Goal: Transaction & Acquisition: Purchase product/service

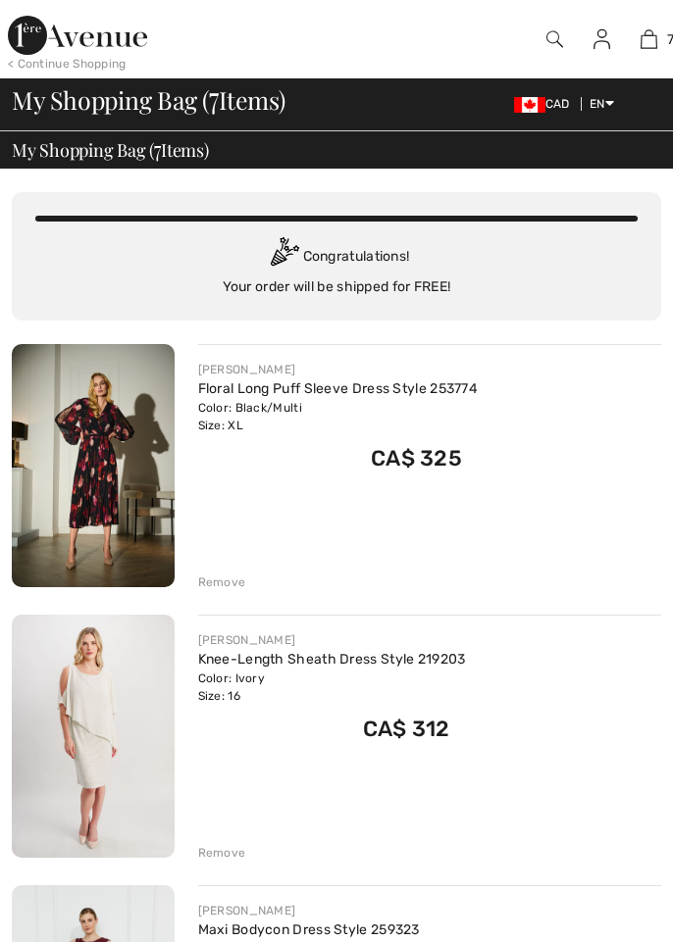
checkbox input "true"
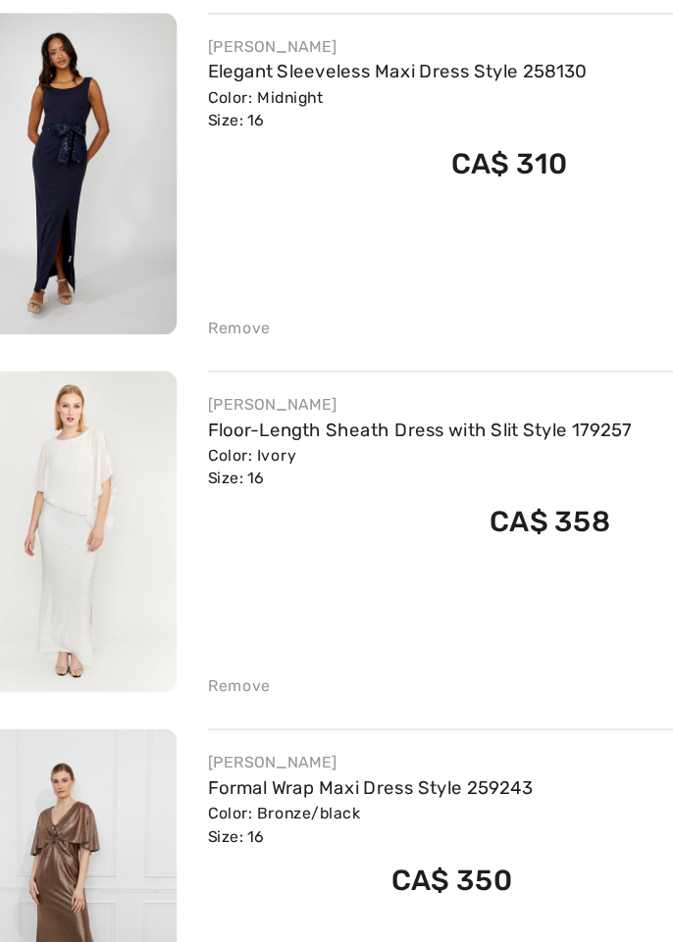
scroll to position [1230, 0]
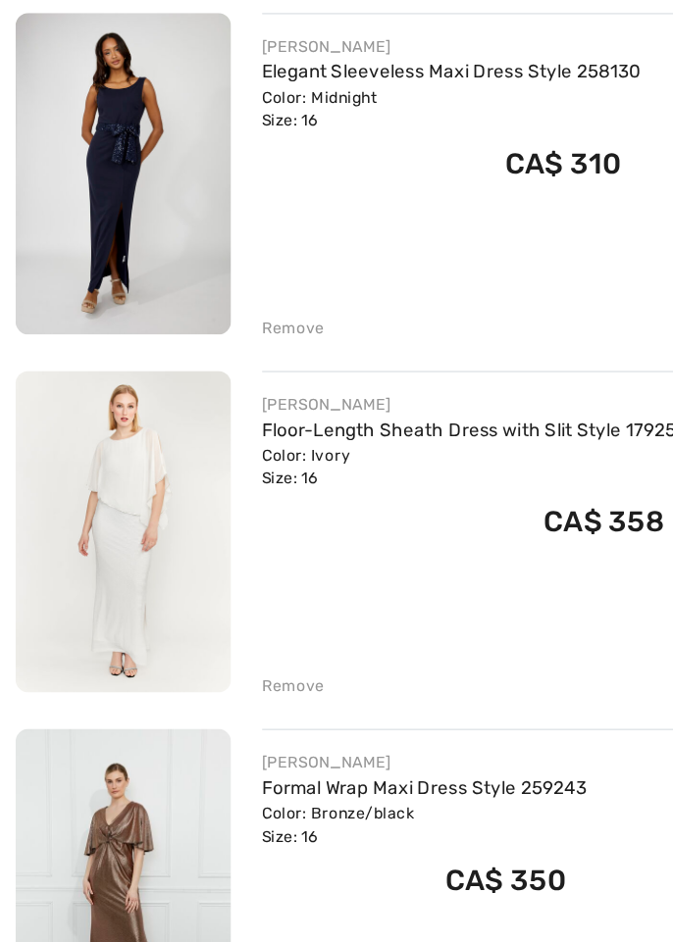
click at [210, 429] on div "Remove" at bounding box center [222, 435] width 48 height 18
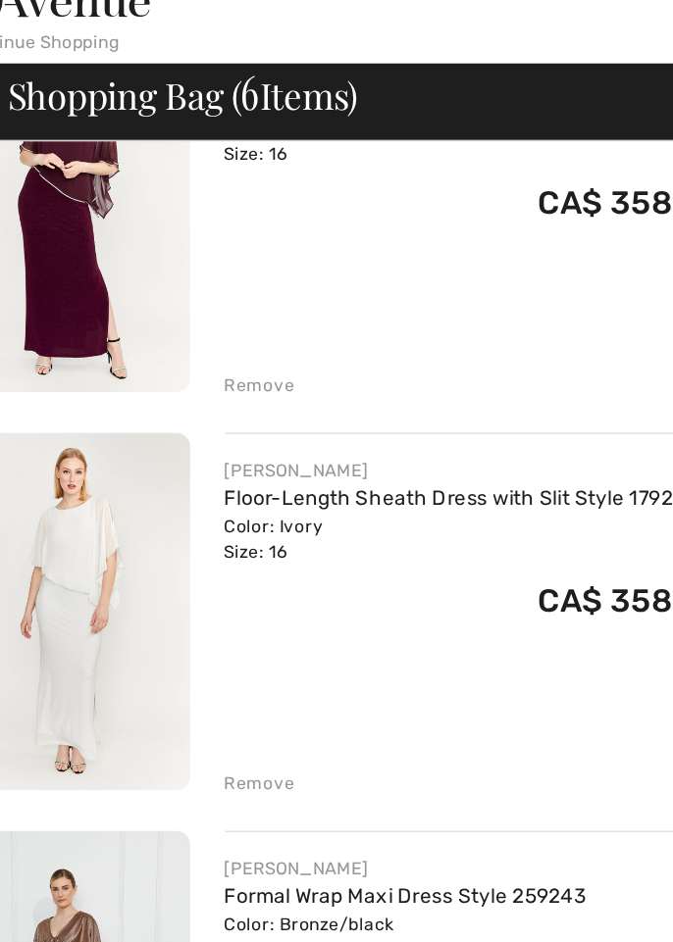
scroll to position [1098, 0]
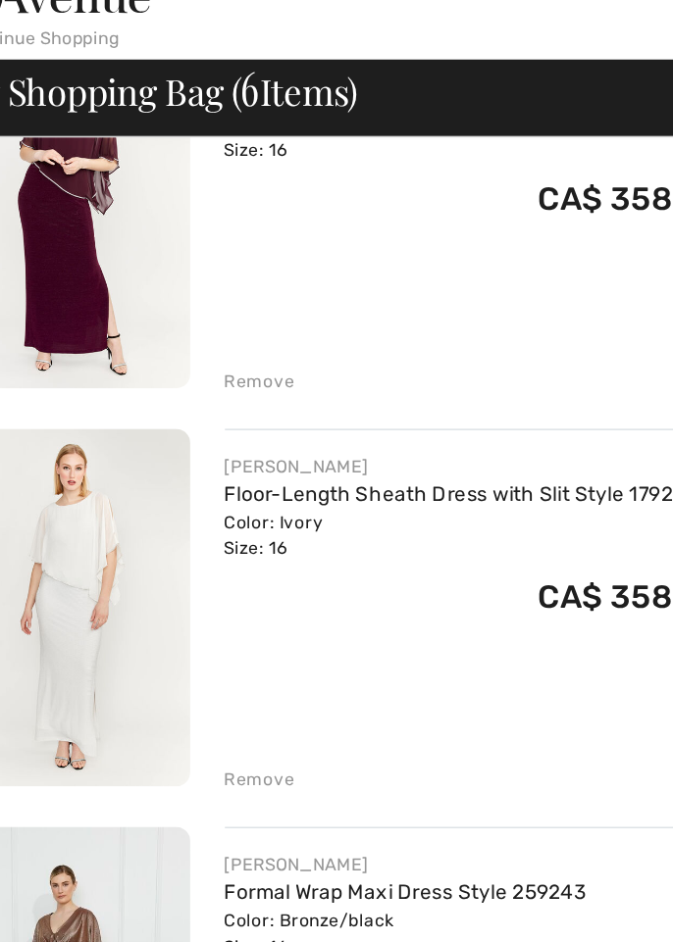
click at [126, 373] on img at bounding box center [93, 450] width 163 height 243
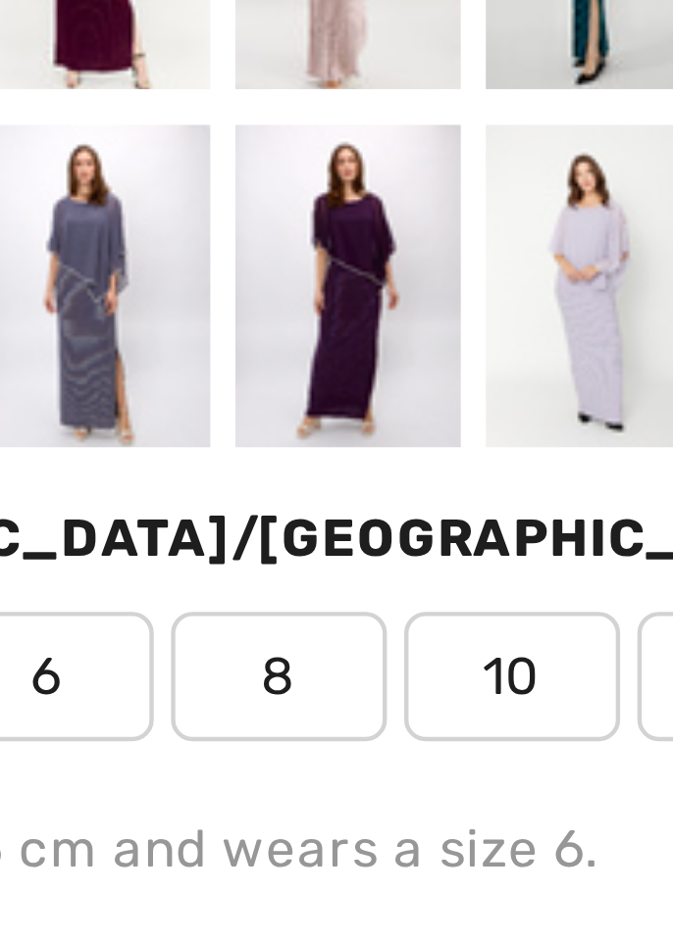
scroll to position [877, 0]
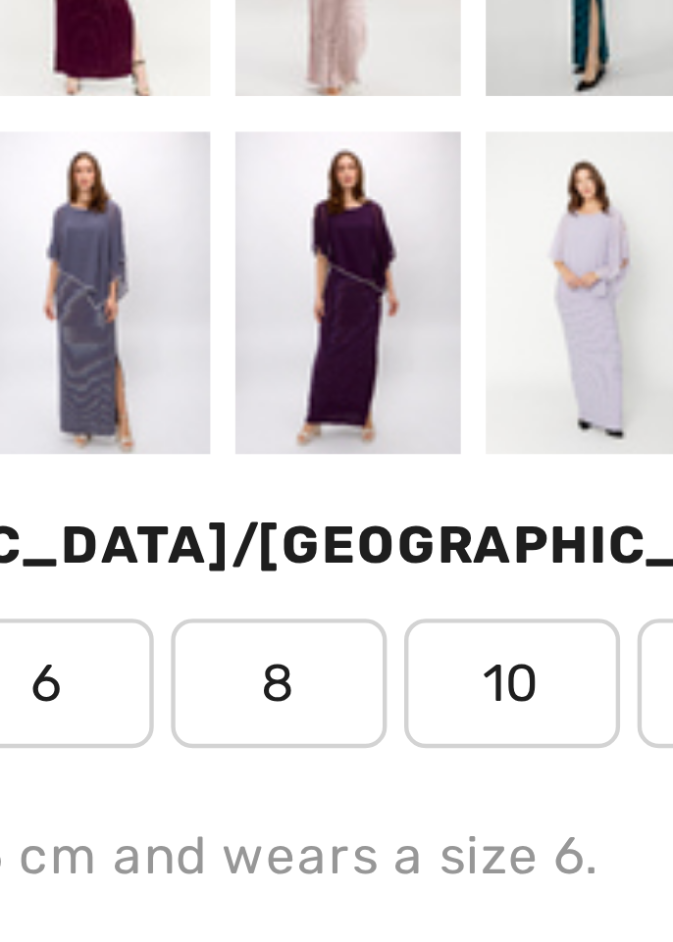
click at [220, 418] on div at bounding box center [226, 413] width 51 height 74
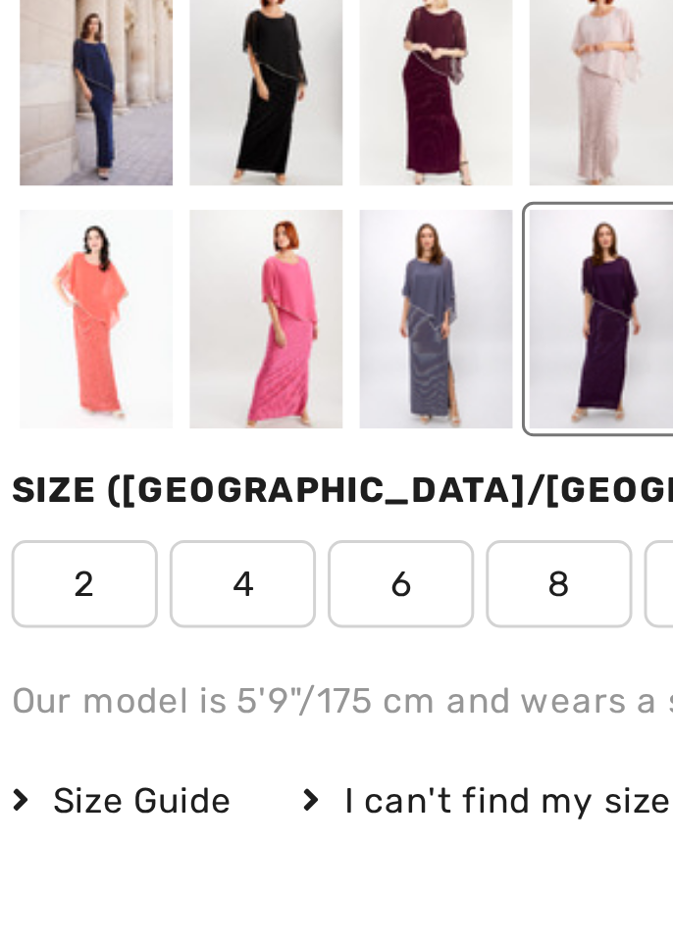
scroll to position [847, 0]
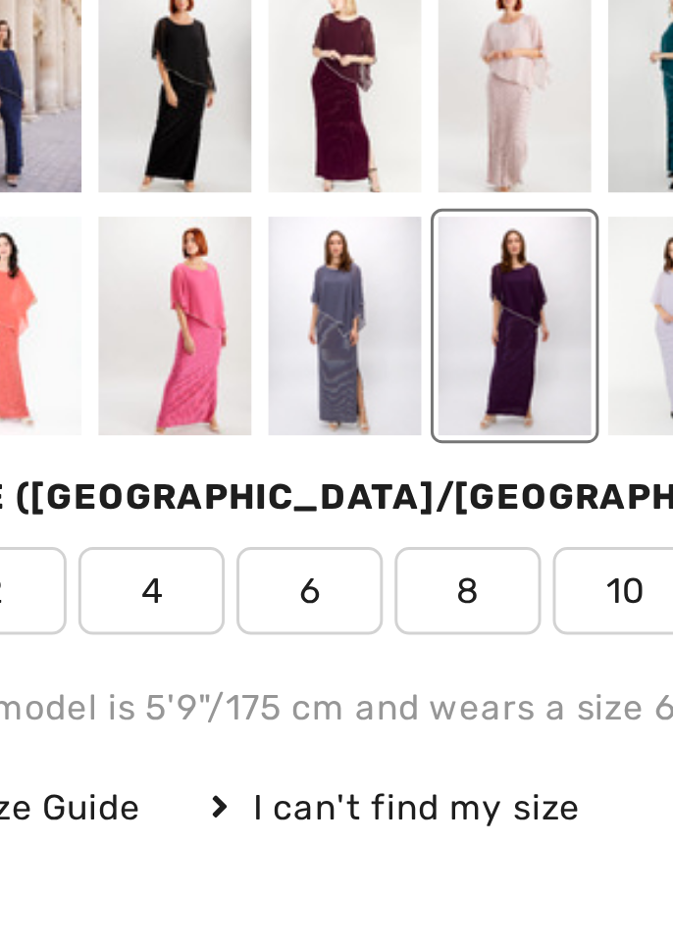
click at [159, 451] on div at bounding box center [169, 444] width 51 height 74
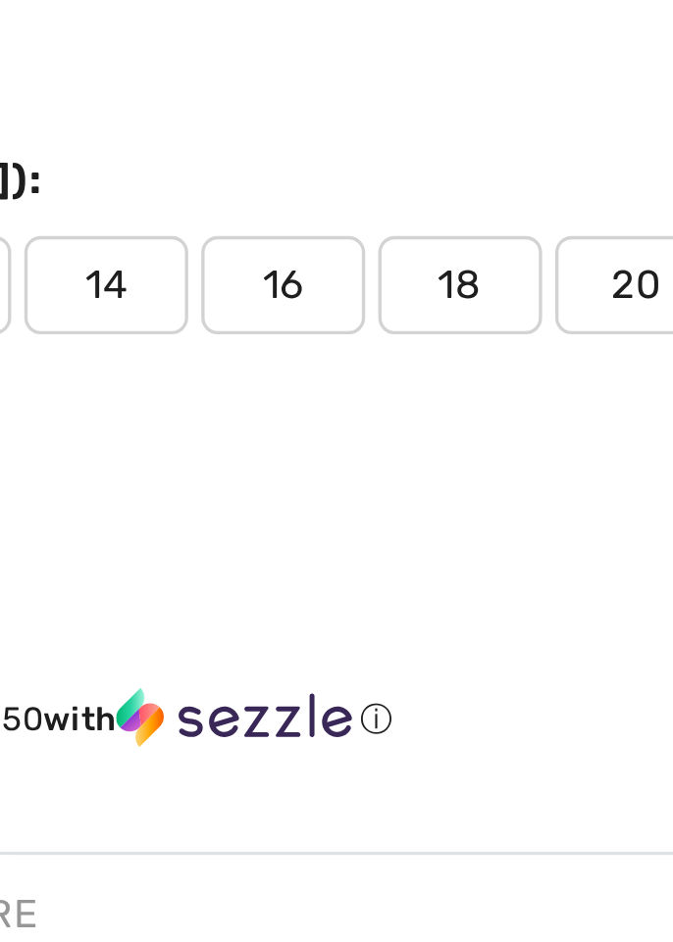
click at [409, 534] on span "16" at bounding box center [422, 532] width 49 height 29
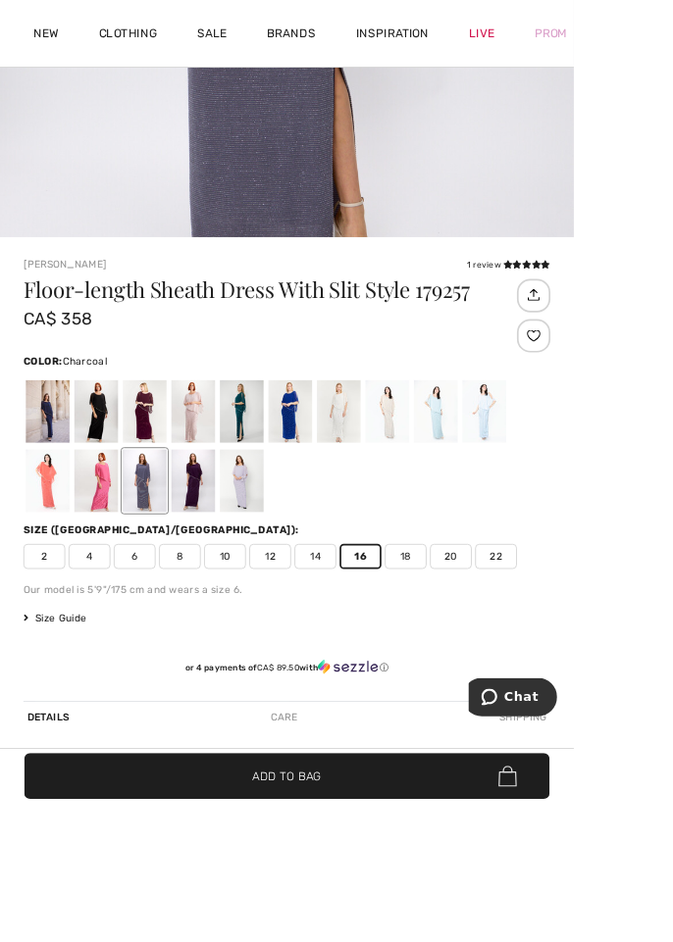
scroll to position [713, 0]
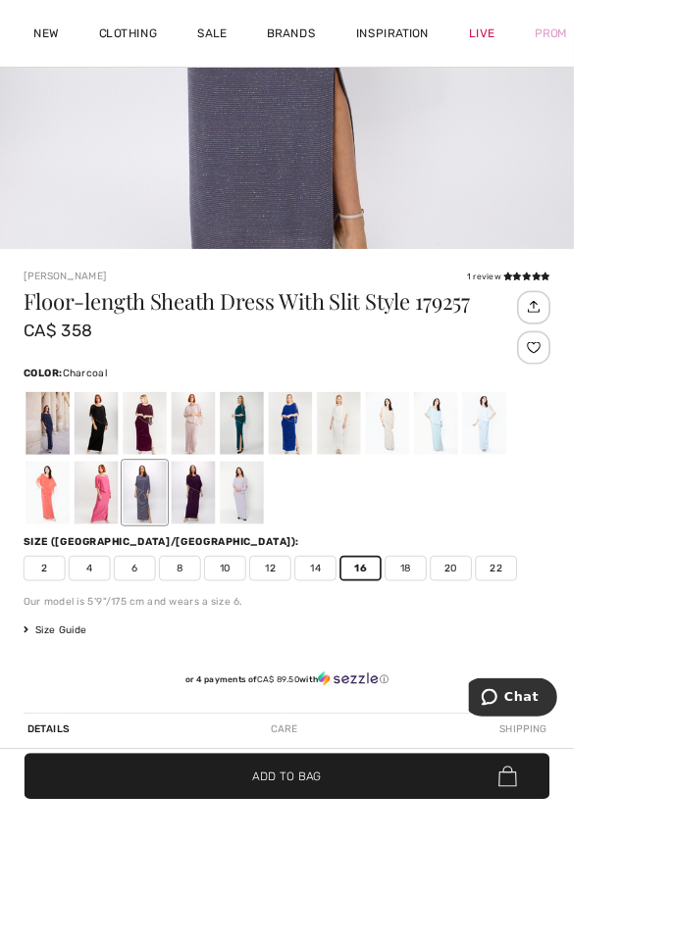
click at [376, 921] on span "Add to Bag" at bounding box center [336, 910] width 80 height 21
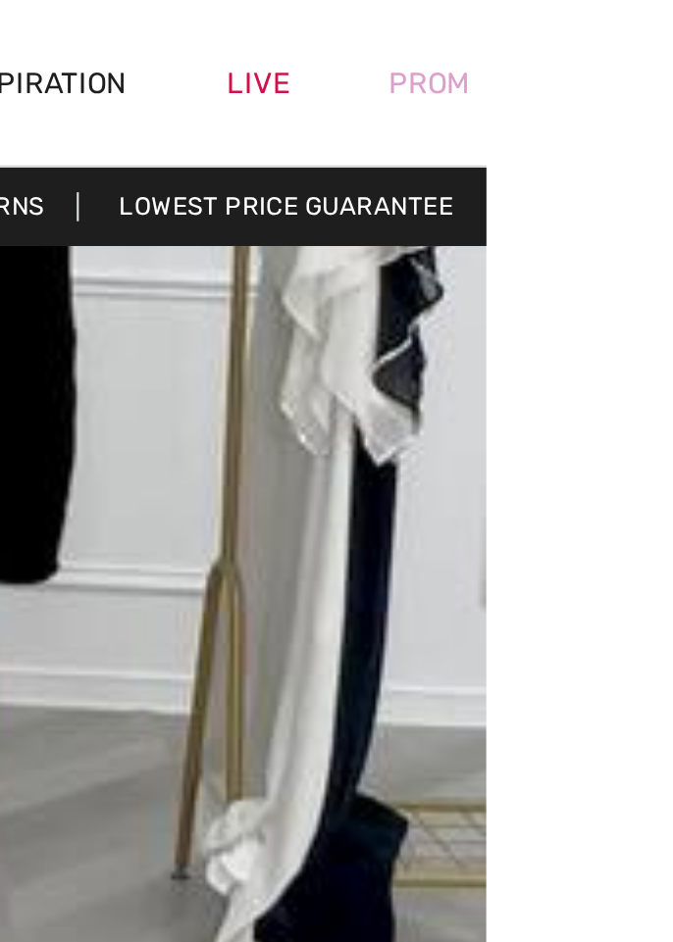
scroll to position [0, 0]
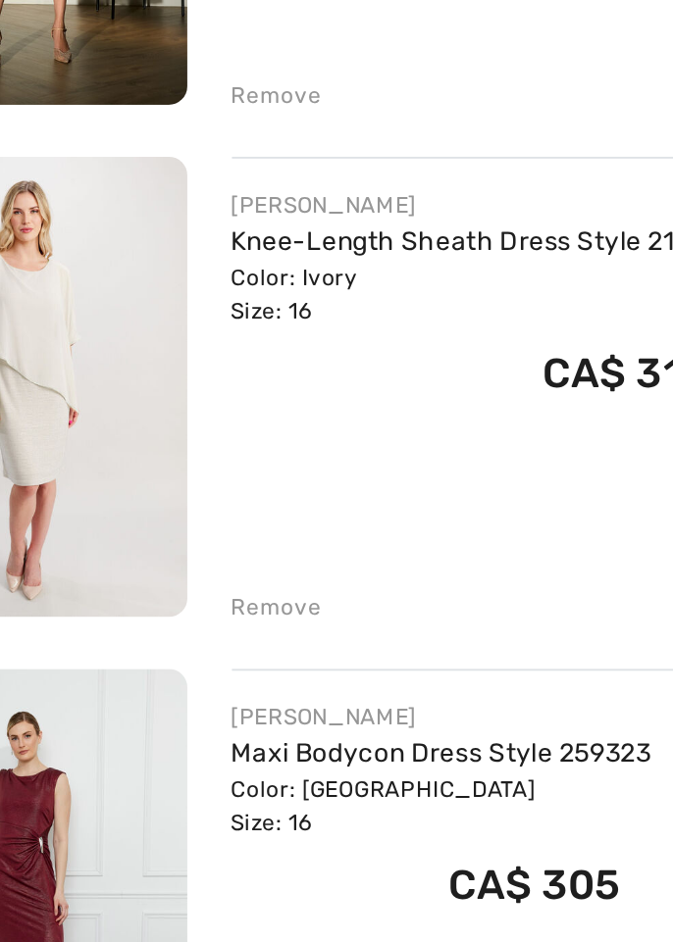
scroll to position [154, 0]
click at [224, 695] on div "Remove" at bounding box center [222, 699] width 48 height 18
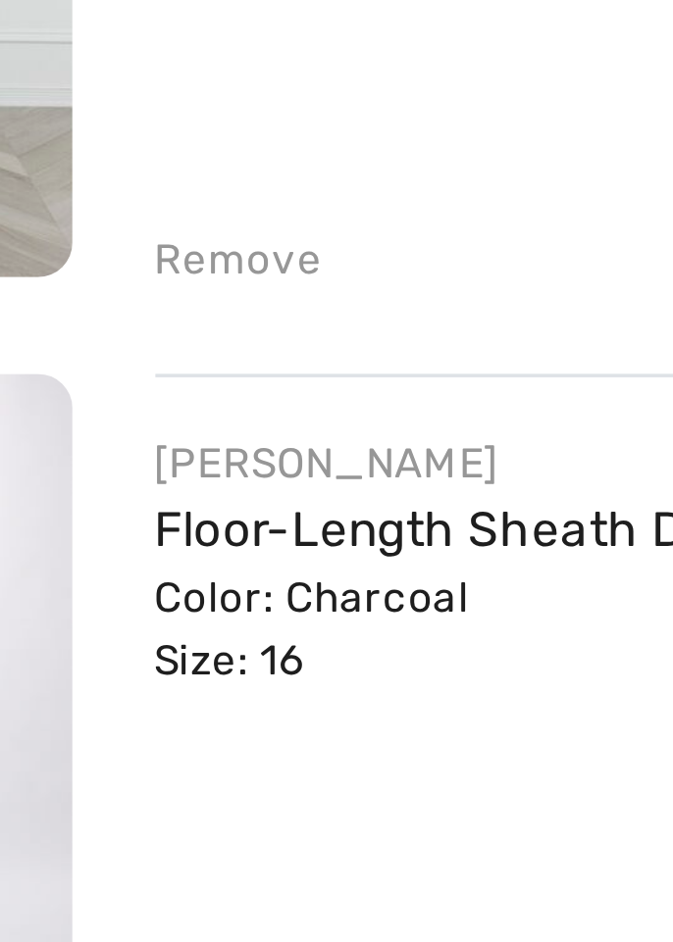
scroll to position [997, 0]
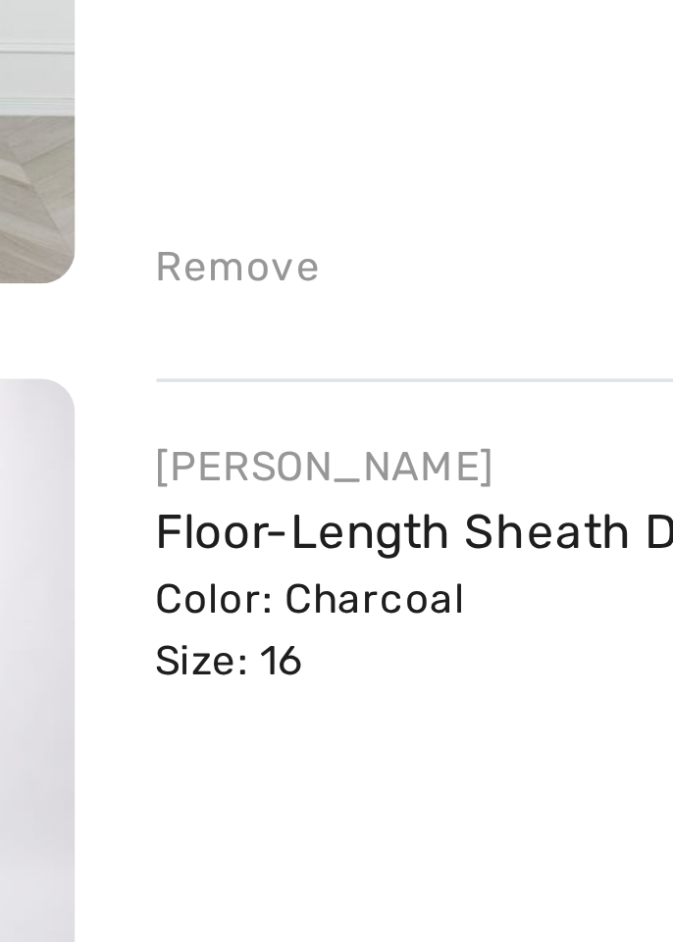
click at [214, 747] on link "Floor-Length Sheath Dress with Slit Style 179257" at bounding box center [358, 745] width 320 height 17
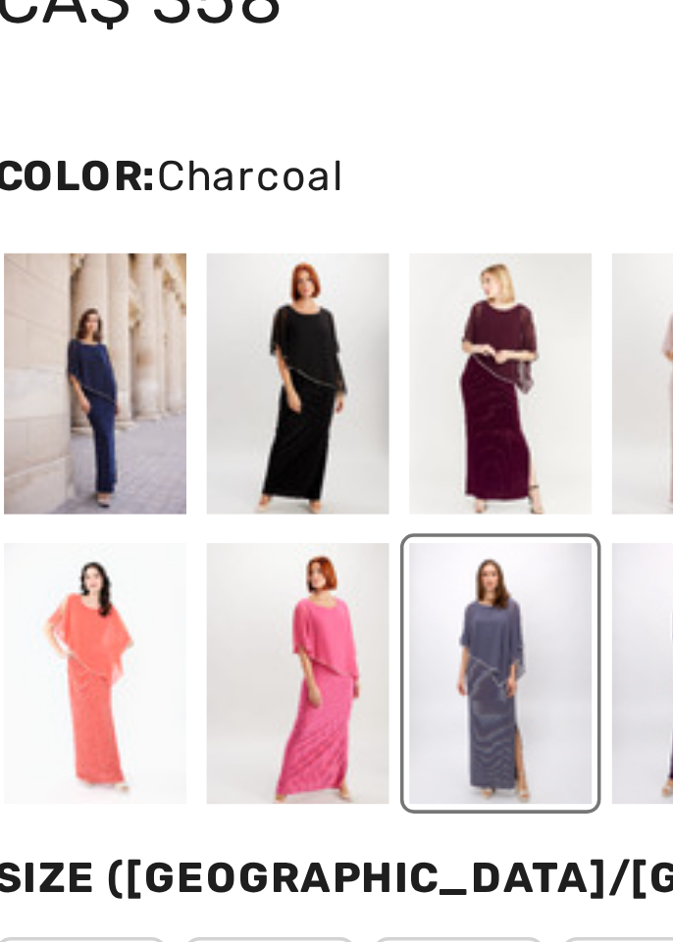
scroll to position [845, 0]
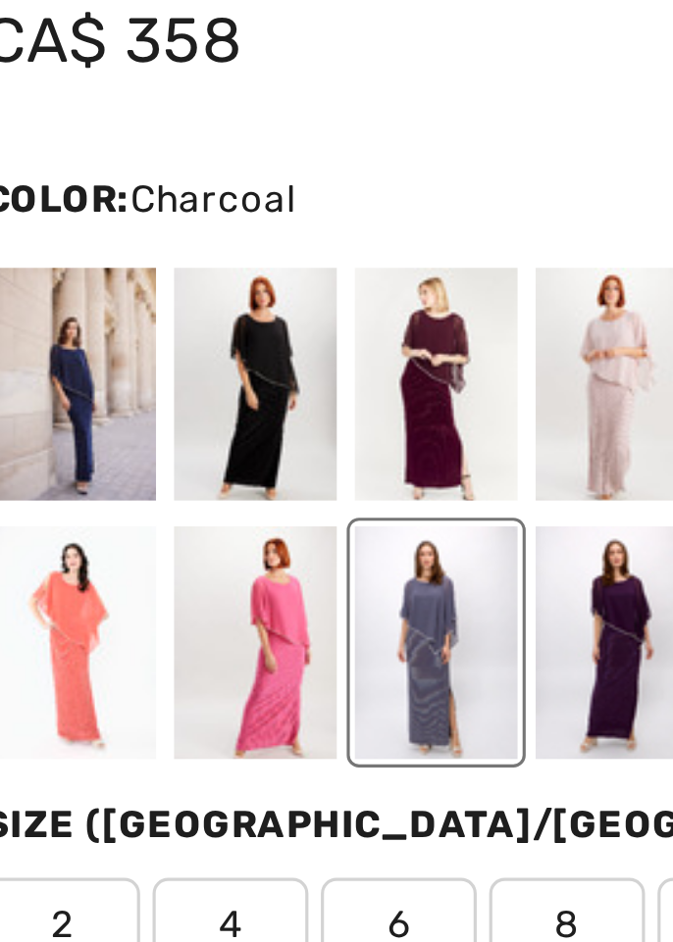
click at [109, 359] on div at bounding box center [112, 364] width 51 height 74
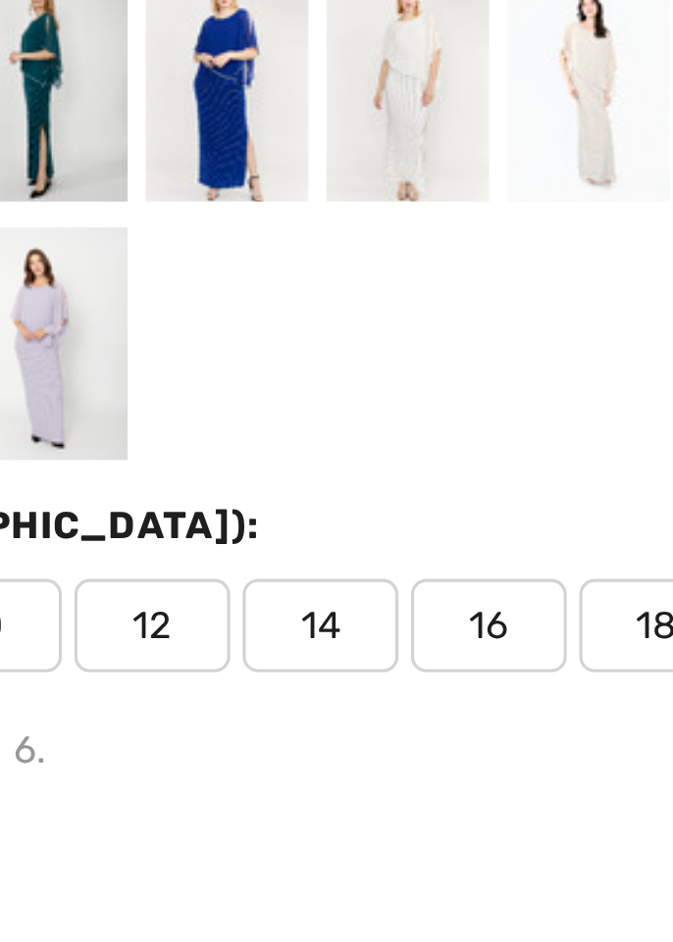
click at [420, 535] on span "16" at bounding box center [422, 534] width 49 height 29
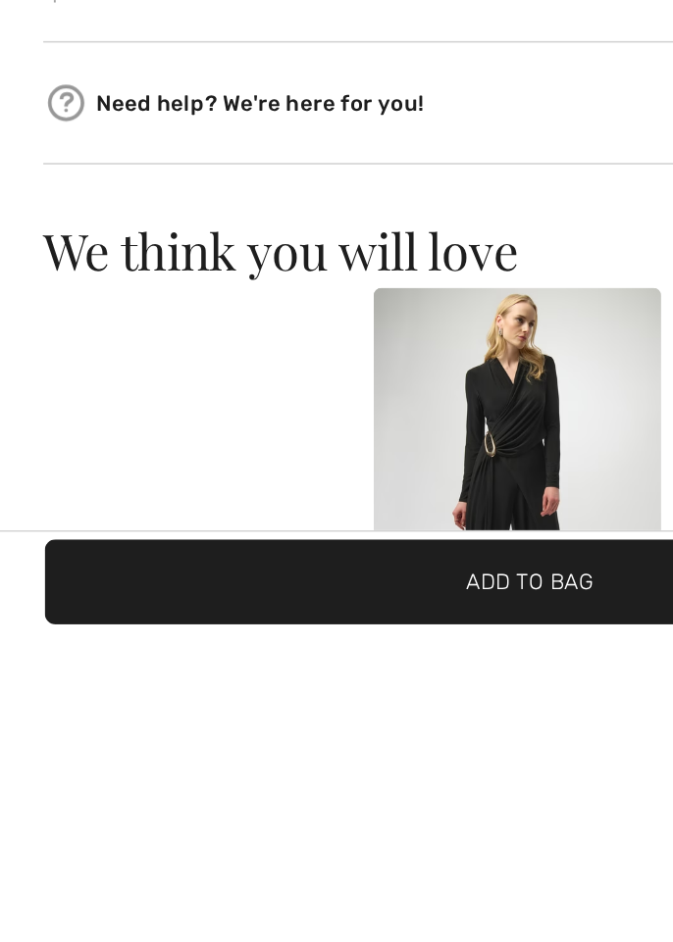
scroll to position [1265, 0]
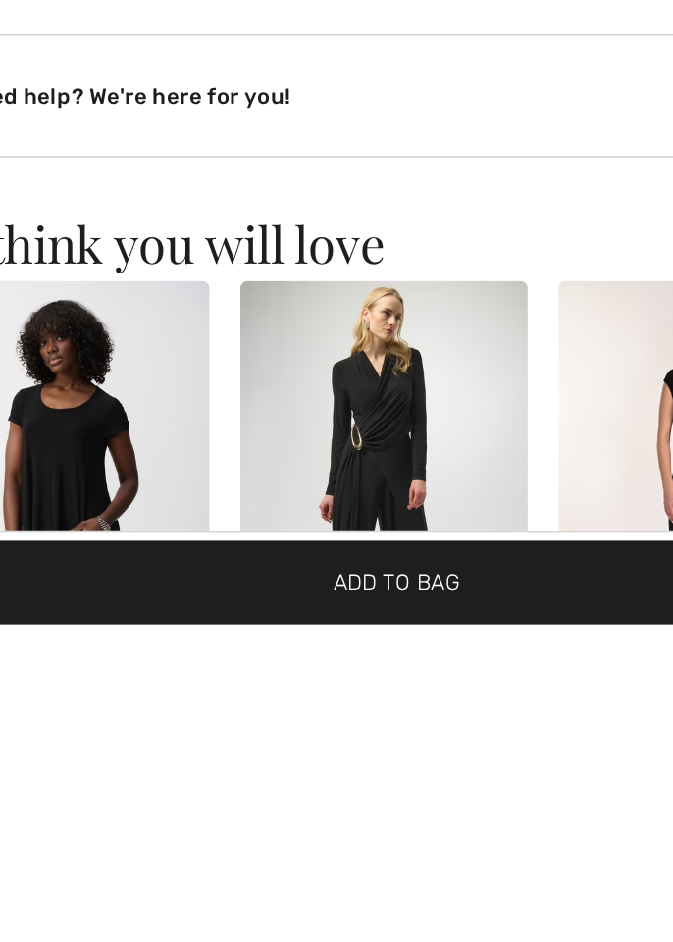
click at [369, 921] on span "Add to Bag" at bounding box center [336, 910] width 80 height 21
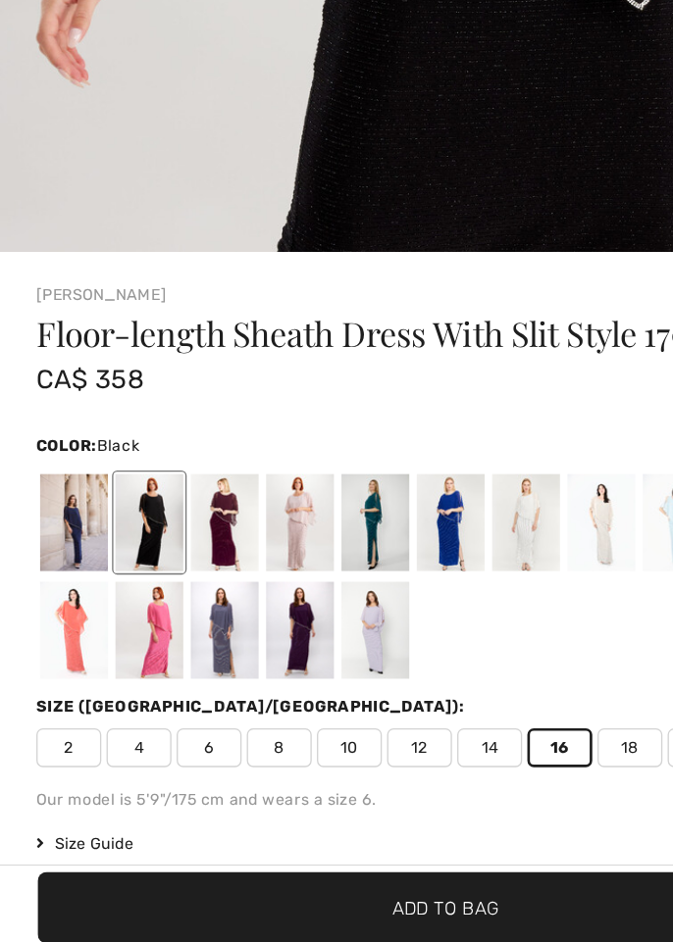
scroll to position [524, 0]
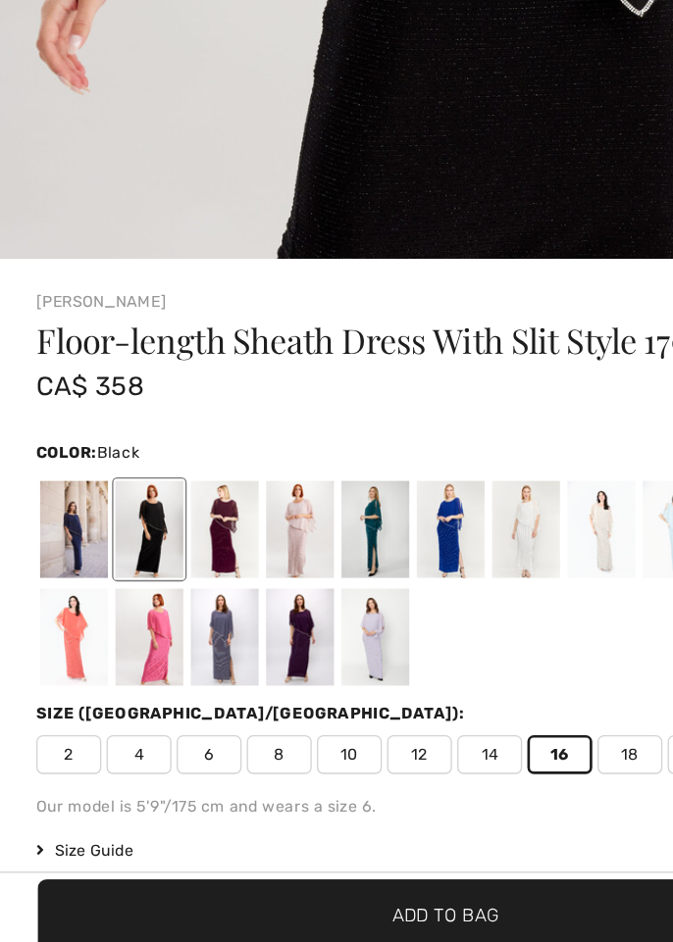
click at [45, 614] on div at bounding box center [55, 619] width 51 height 74
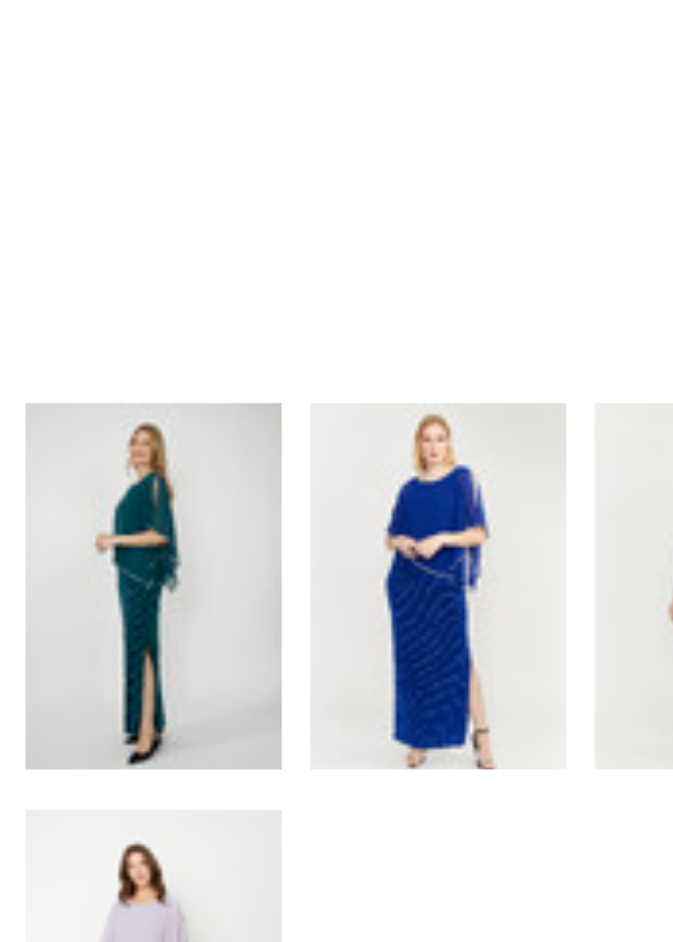
scroll to position [590, 0]
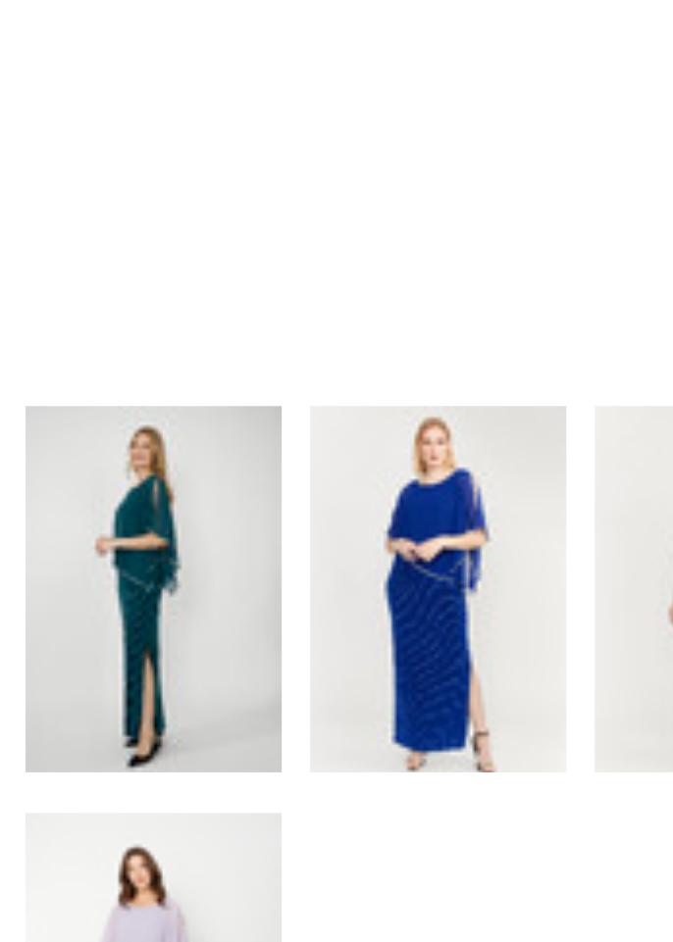
click at [330, 612] on div at bounding box center [340, 619] width 51 height 74
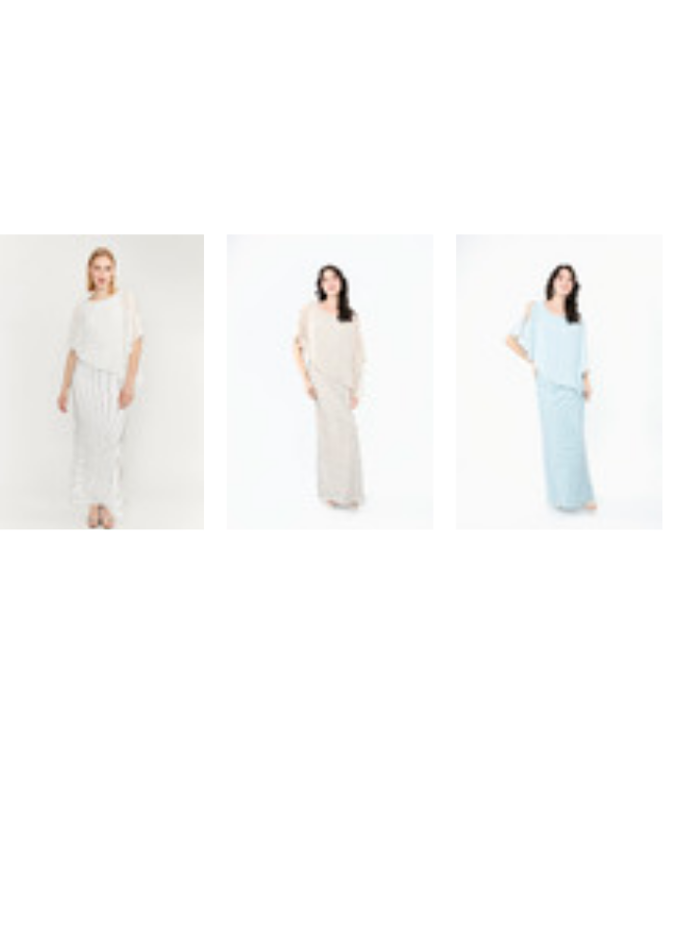
scroll to position [626, 0]
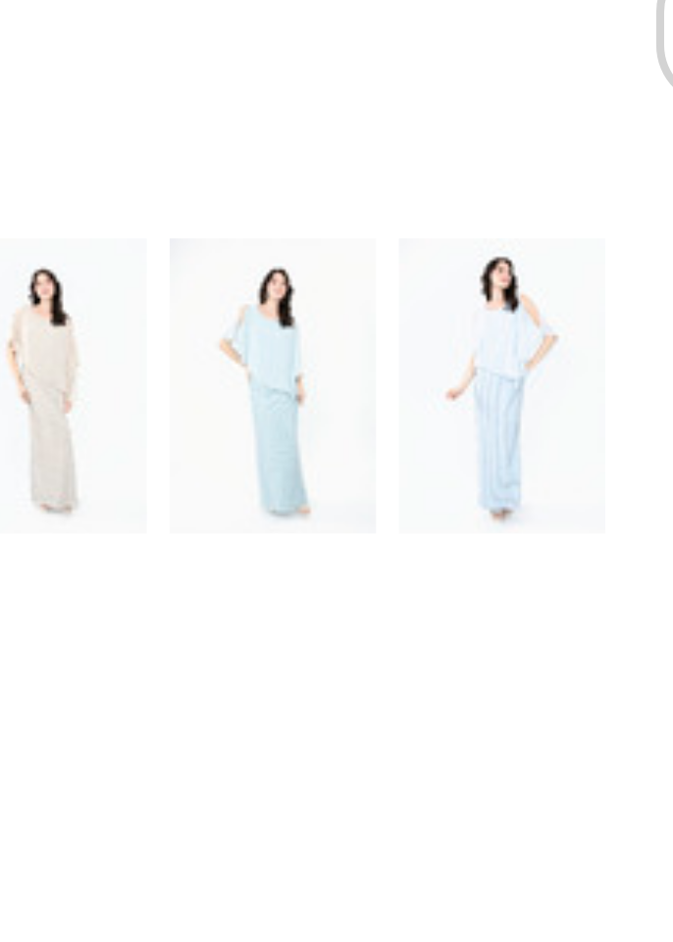
click at [515, 595] on div at bounding box center [510, 584] width 51 height 74
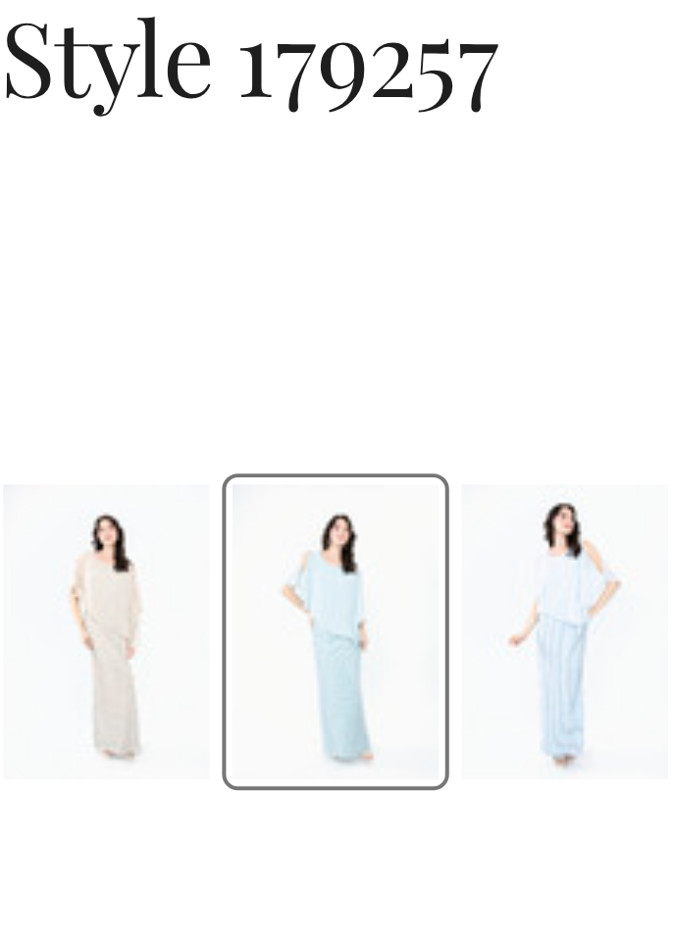
click at [554, 588] on div at bounding box center [567, 584] width 51 height 74
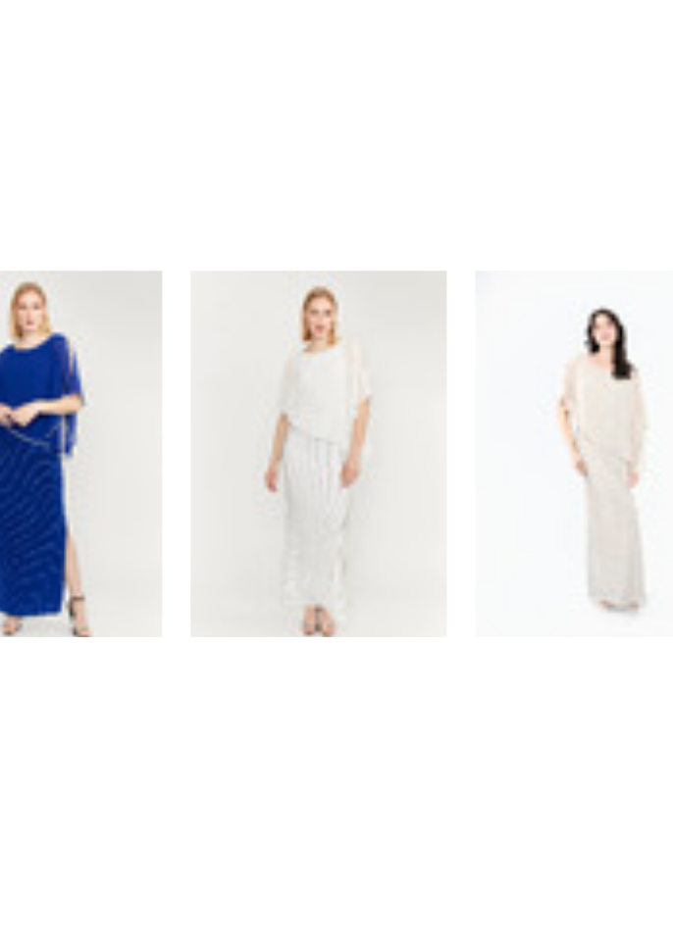
scroll to position [566, 0]
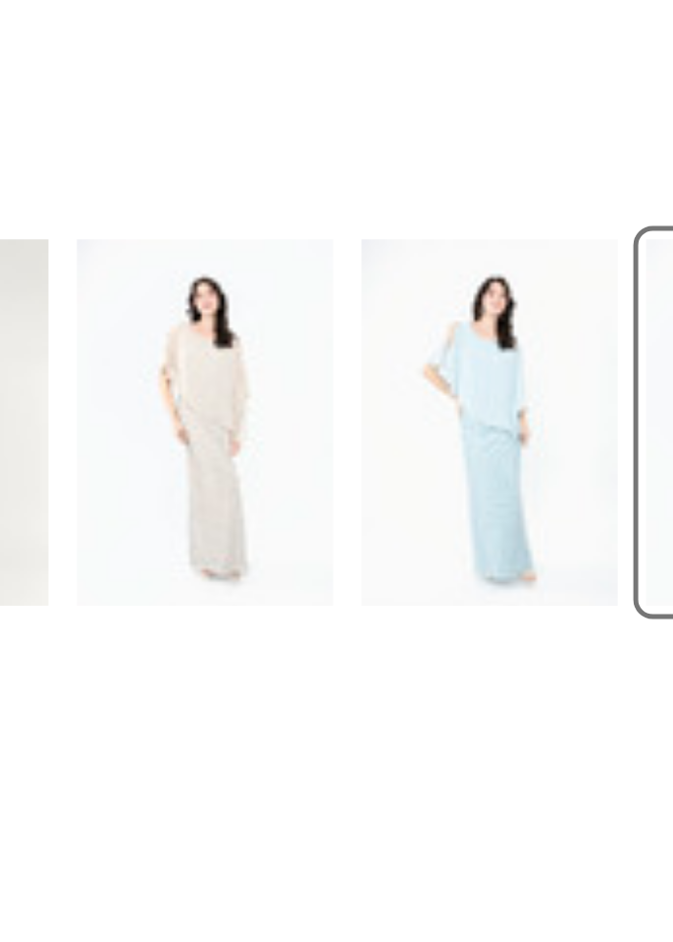
click at [451, 649] on div at bounding box center [453, 644] width 51 height 74
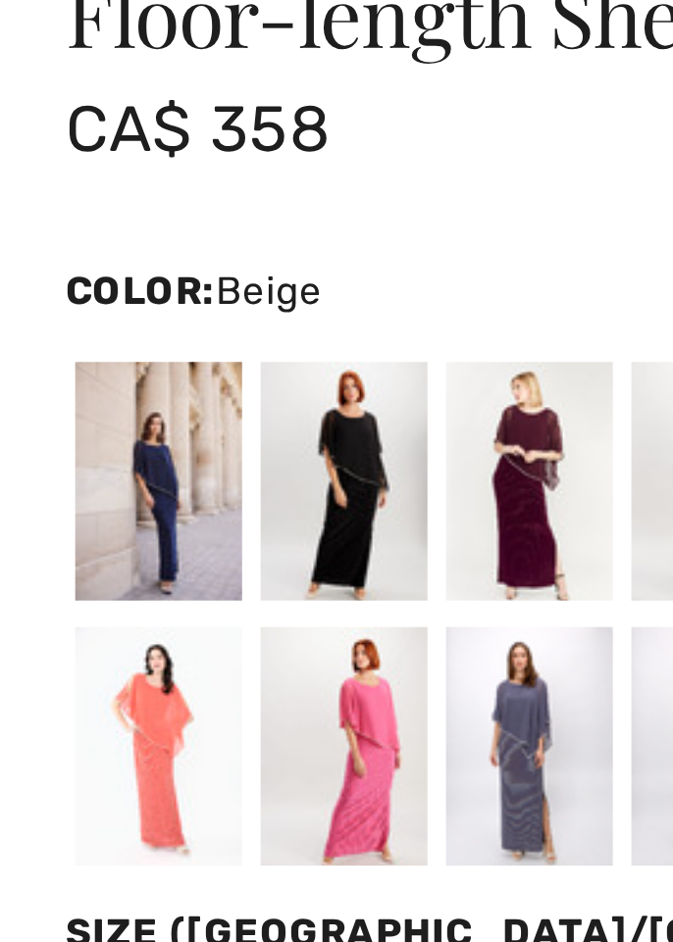
scroll to position [530, 0]
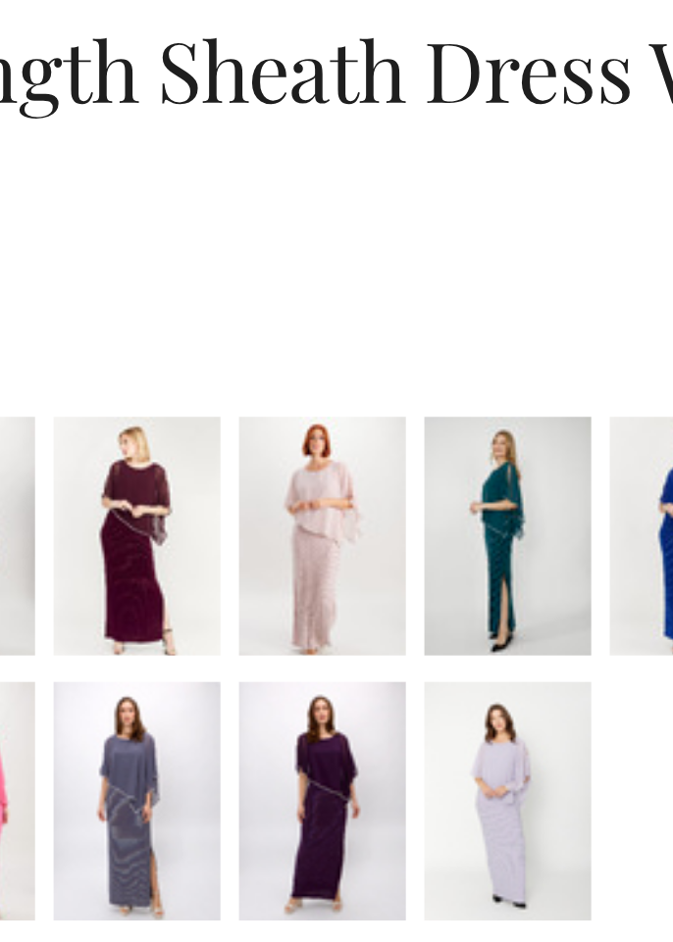
click at [227, 667] on div at bounding box center [226, 679] width 51 height 74
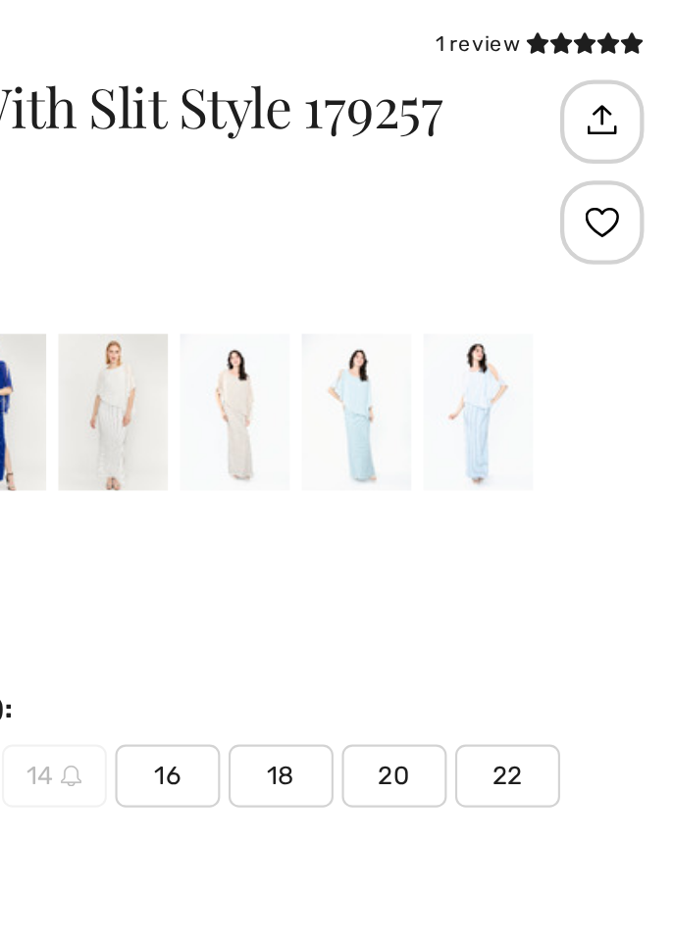
scroll to position [802, 0]
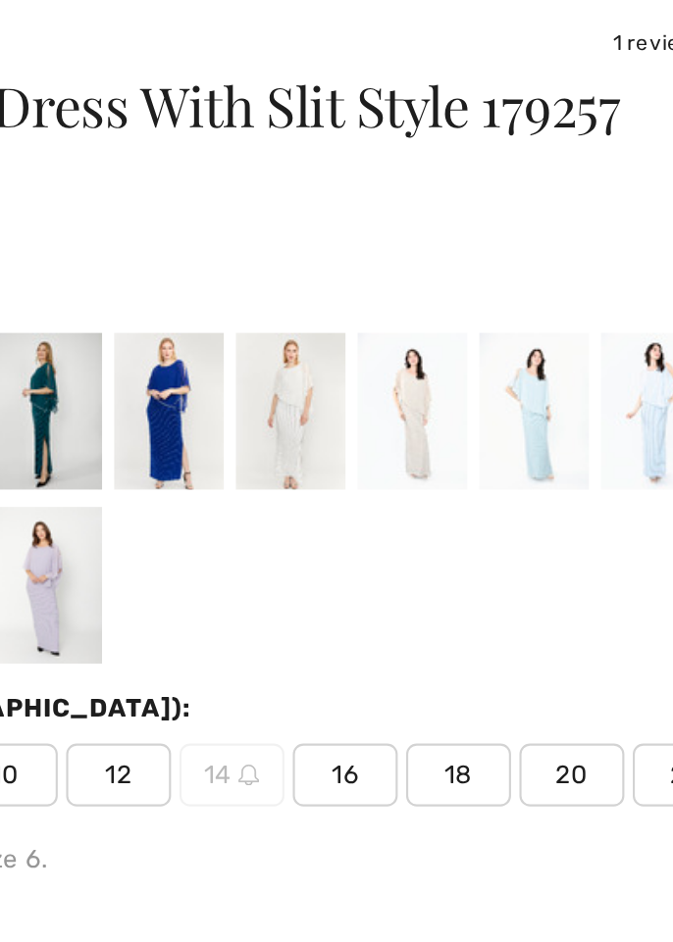
click at [404, 405] on div at bounding box center [397, 408] width 51 height 74
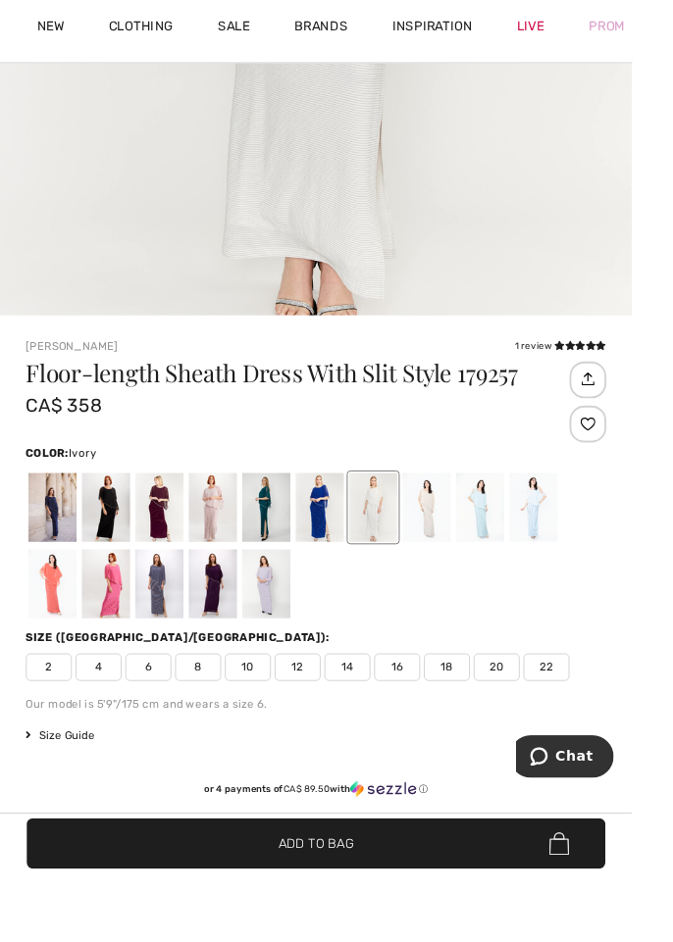
scroll to position [657, 0]
